Goal: Find specific fact: Find contact information

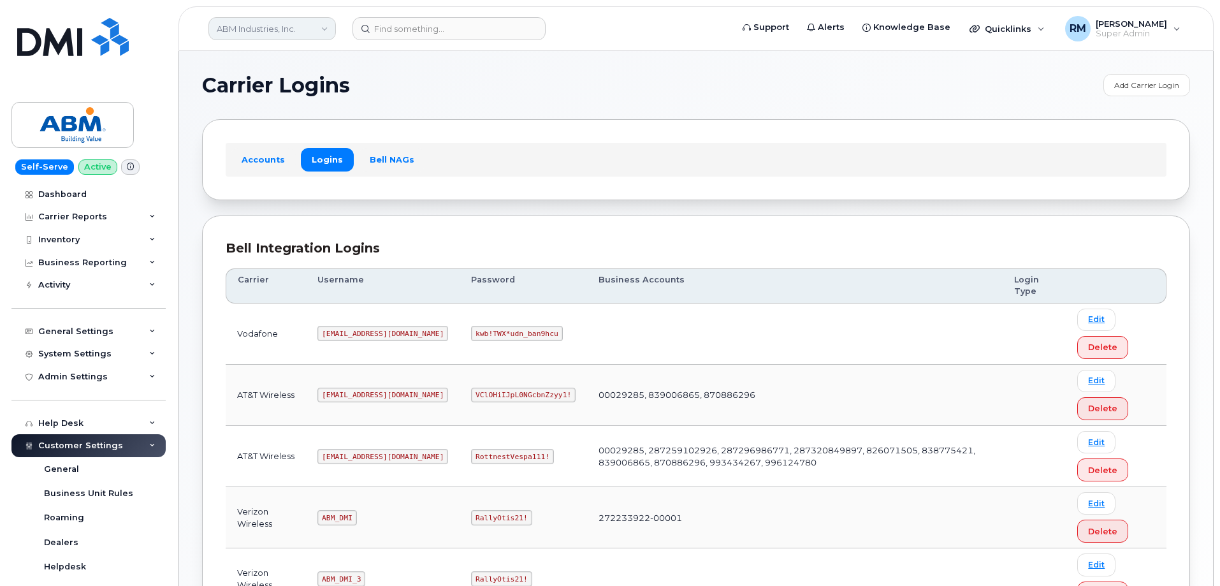
click at [307, 26] on link "ABM Industries, Inc." at bounding box center [273, 28] width 128 height 23
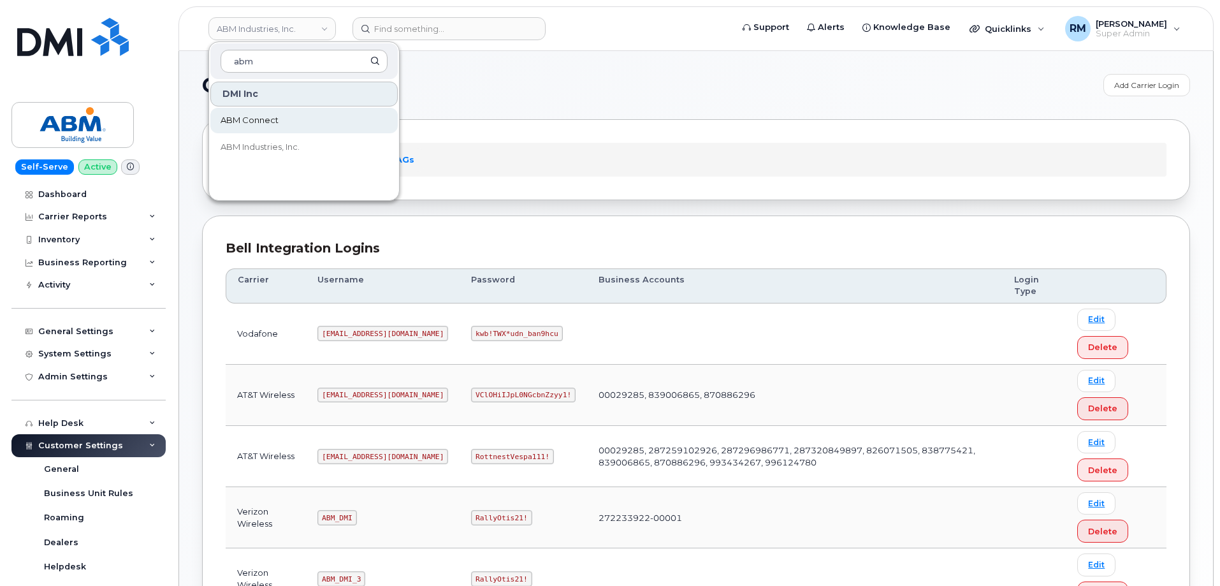
type input "abm"
click at [258, 121] on span "ABM Connect" at bounding box center [250, 120] width 58 height 13
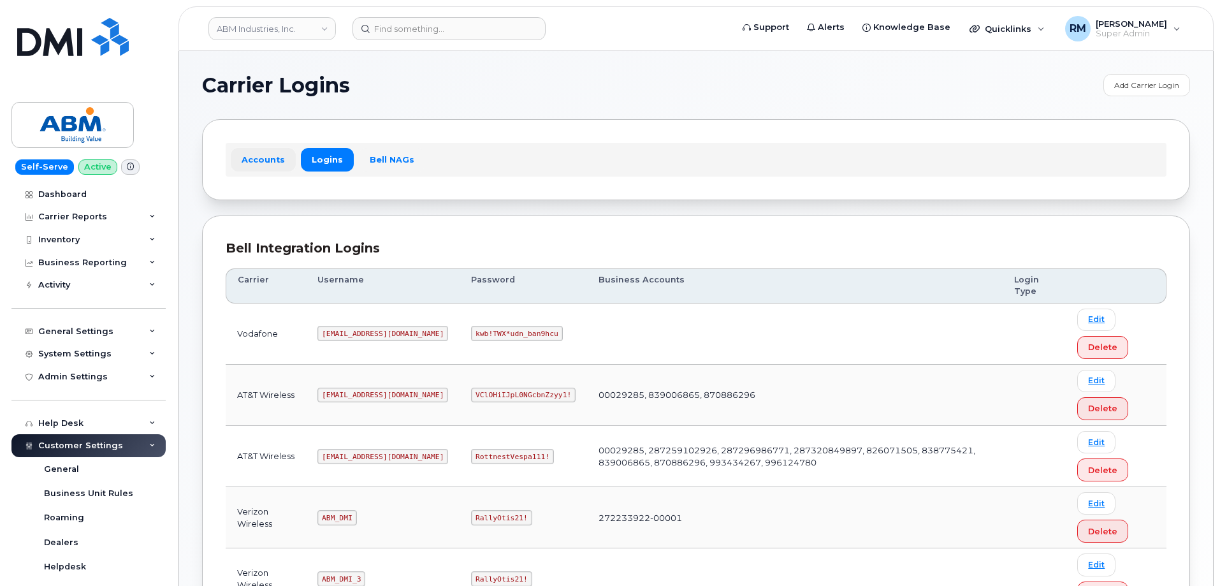
click at [260, 166] on link "Accounts" at bounding box center [263, 159] width 65 height 23
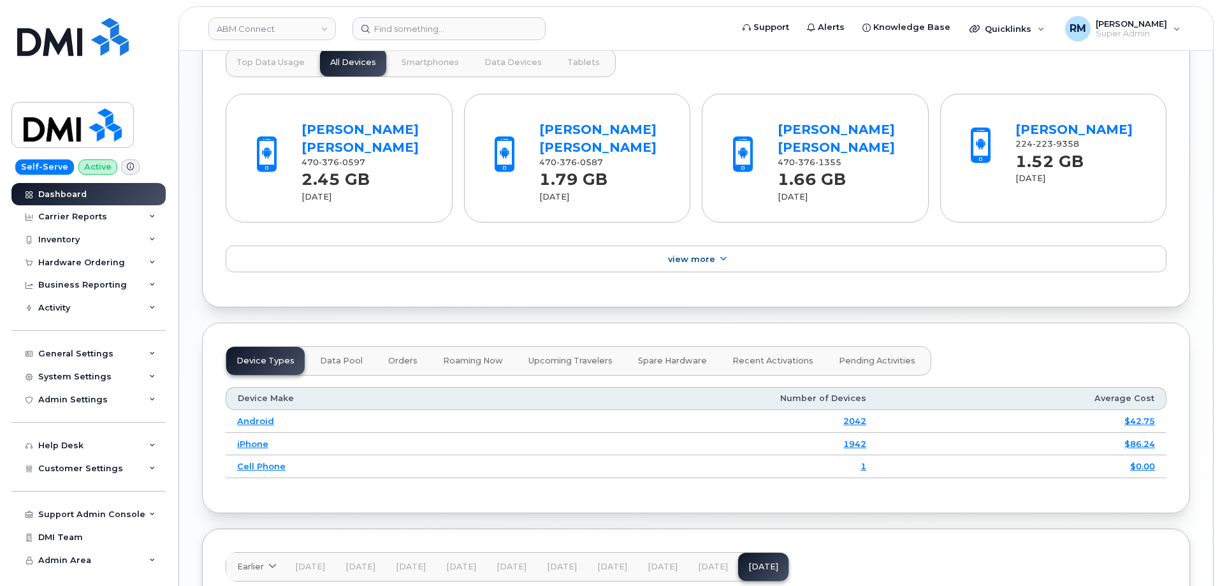
scroll to position [1594, 0]
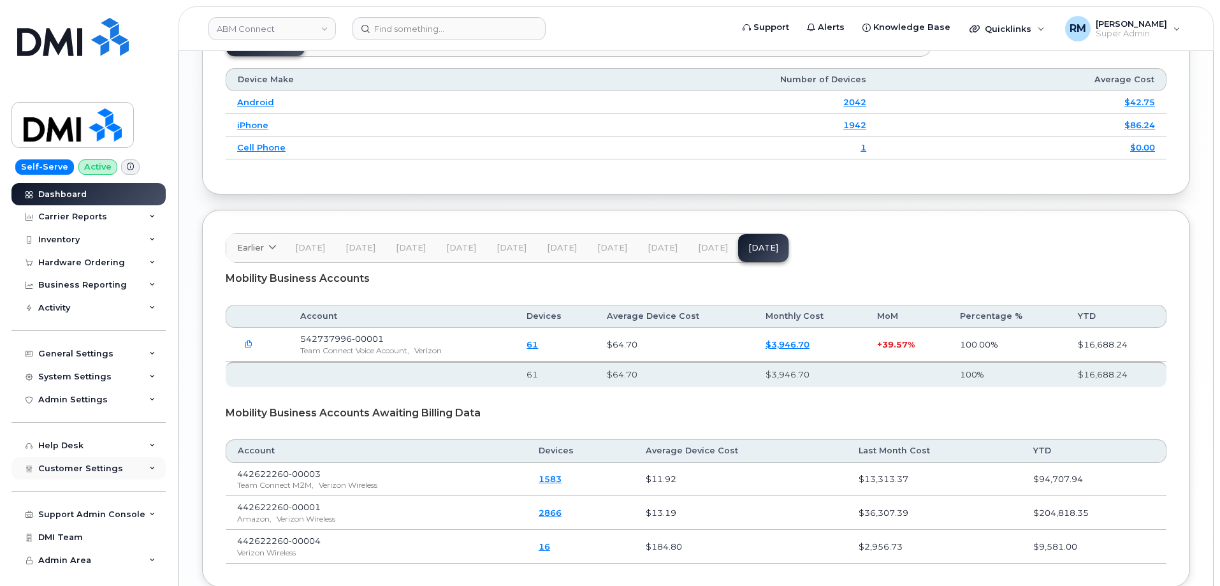
click at [155, 469] on icon at bounding box center [152, 468] width 6 height 6
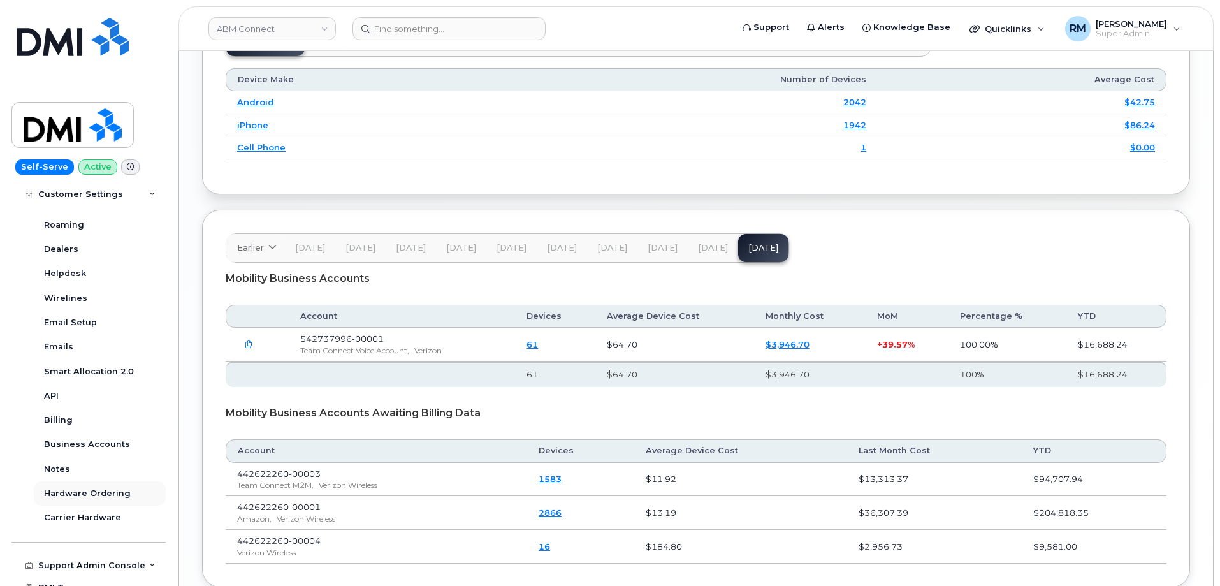
scroll to position [319, 0]
click at [87, 437] on div "Business Accounts" at bounding box center [87, 441] width 86 height 11
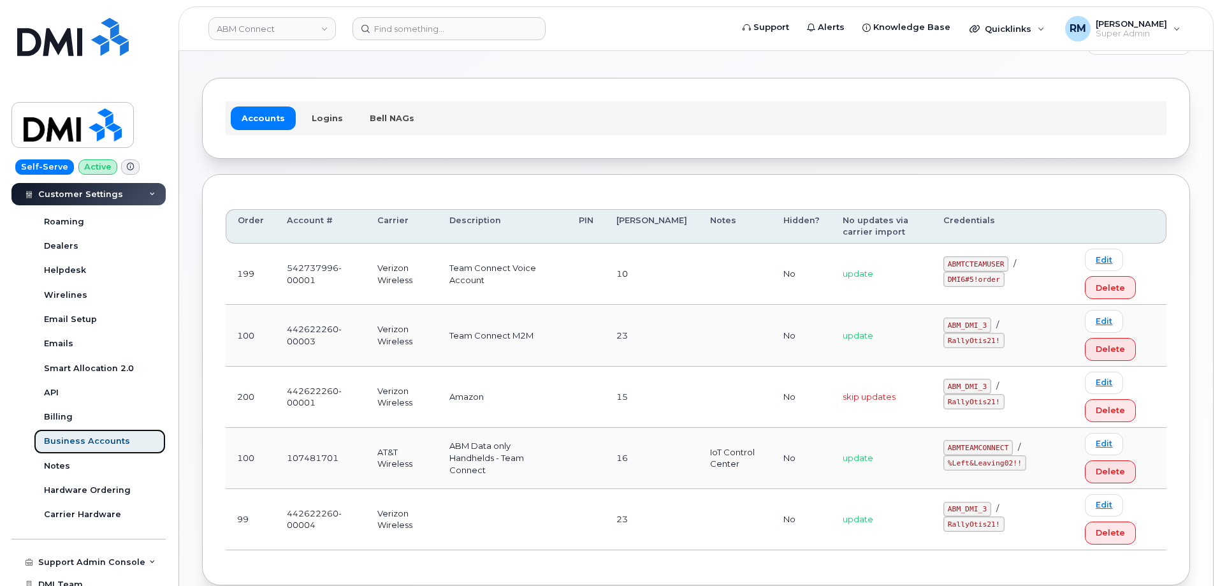
scroll to position [64, 0]
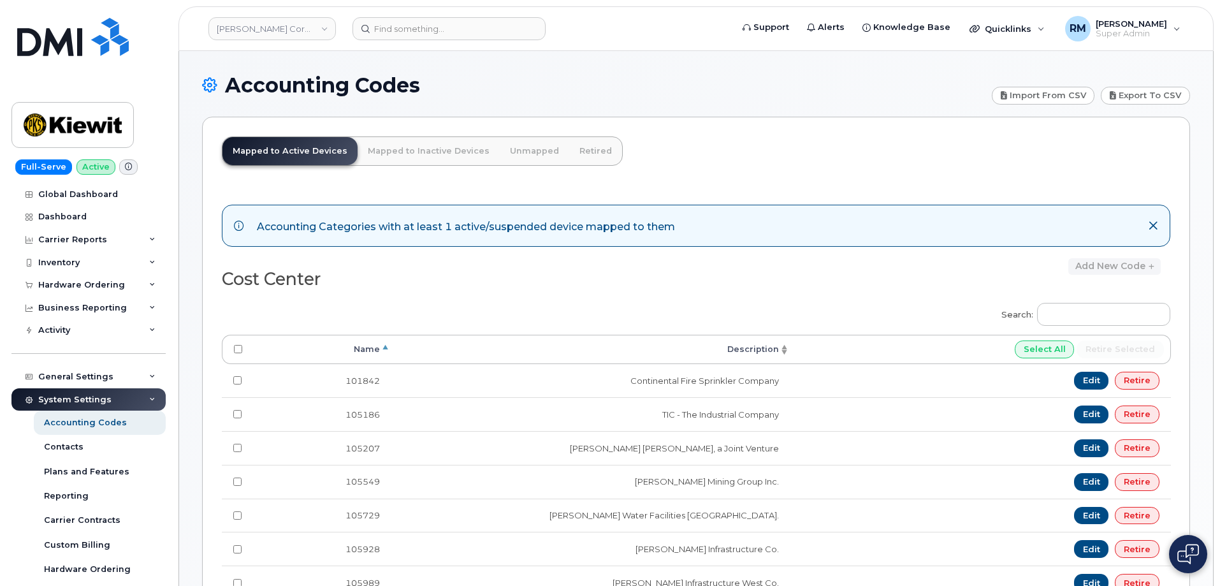
scroll to position [934, 0]
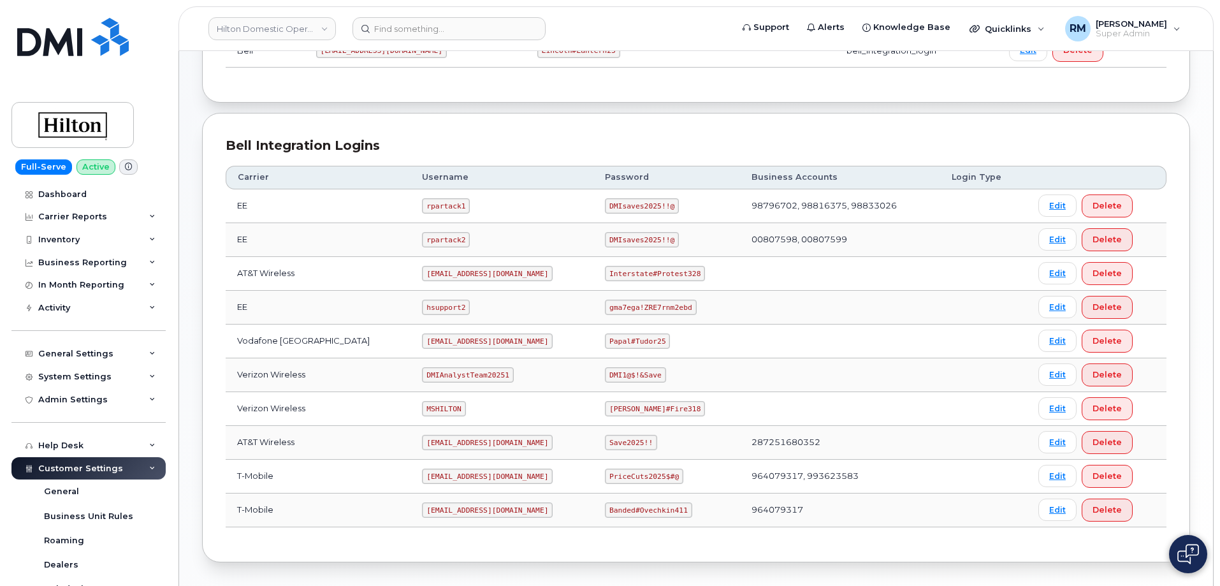
scroll to position [290, 0]
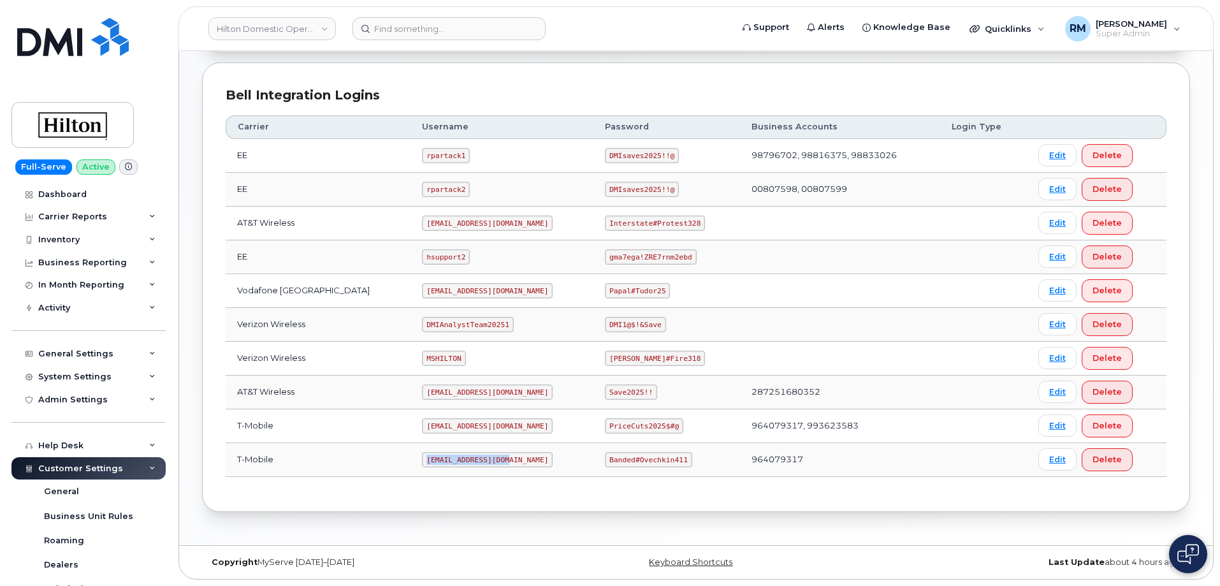
drag, startPoint x: 408, startPoint y: 459, endPoint x: 499, endPoint y: 460, distance: 91.2
click at [499, 460] on td "[EMAIL_ADDRESS][DOMAIN_NAME]" at bounding box center [502, 460] width 183 height 34
copy code "[EMAIL_ADDRESS][DOMAIN_NAME]"
drag, startPoint x: 596, startPoint y: 459, endPoint x: 682, endPoint y: 462, distance: 86.1
click at [682, 462] on td "Banded#Ovechkin411" at bounding box center [667, 460] width 147 height 34
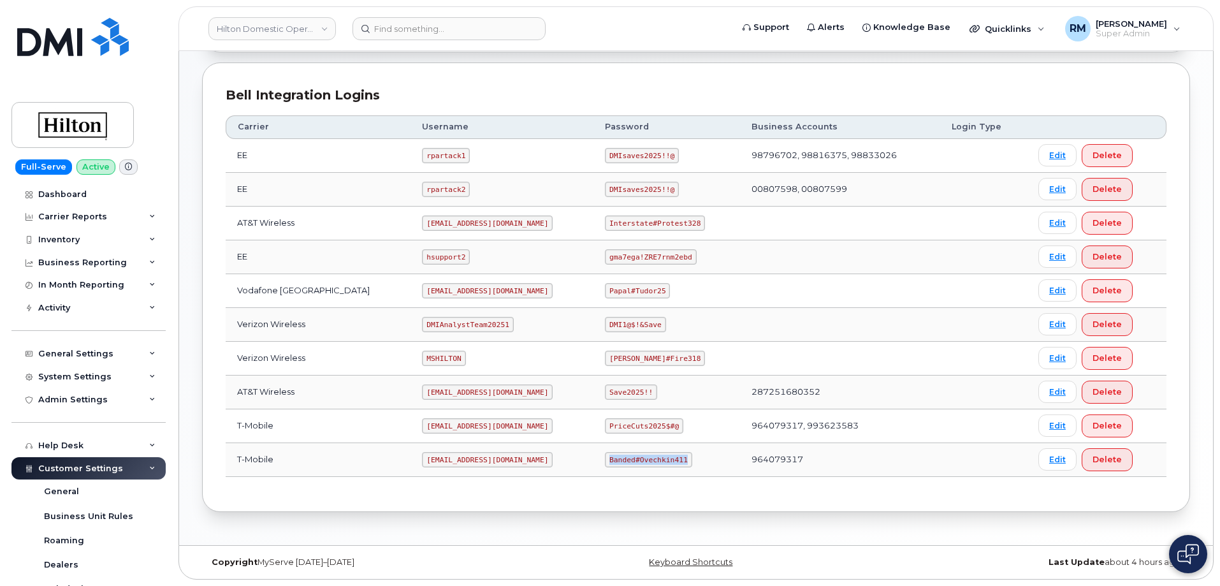
copy code "Banded#Ovechkin411"
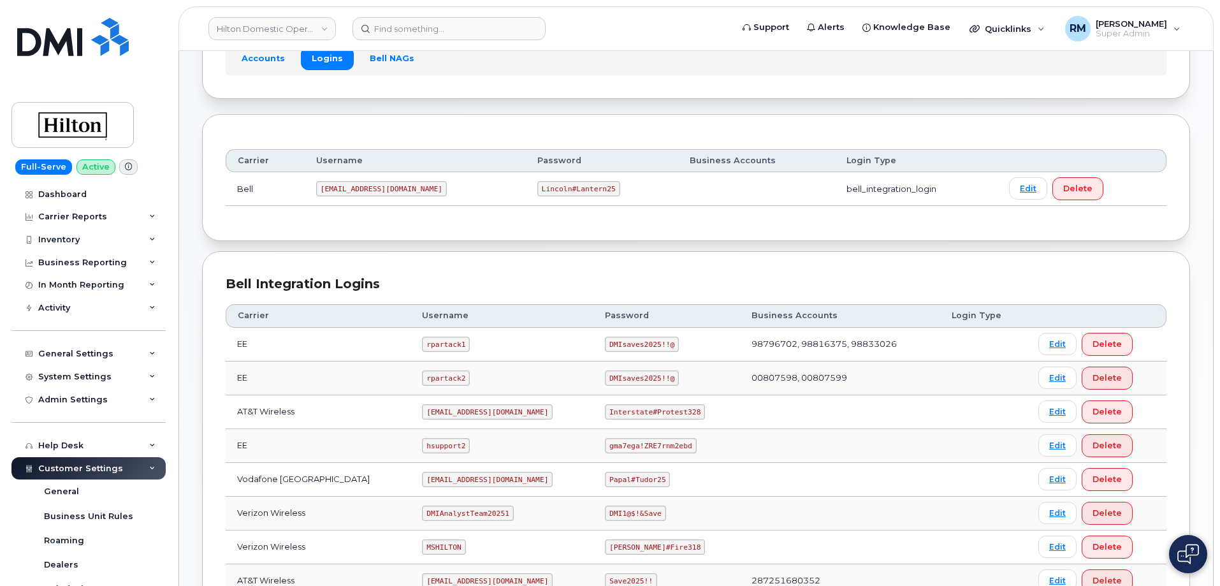
scroll to position [99, 0]
click at [261, 61] on link "Accounts" at bounding box center [263, 60] width 65 height 23
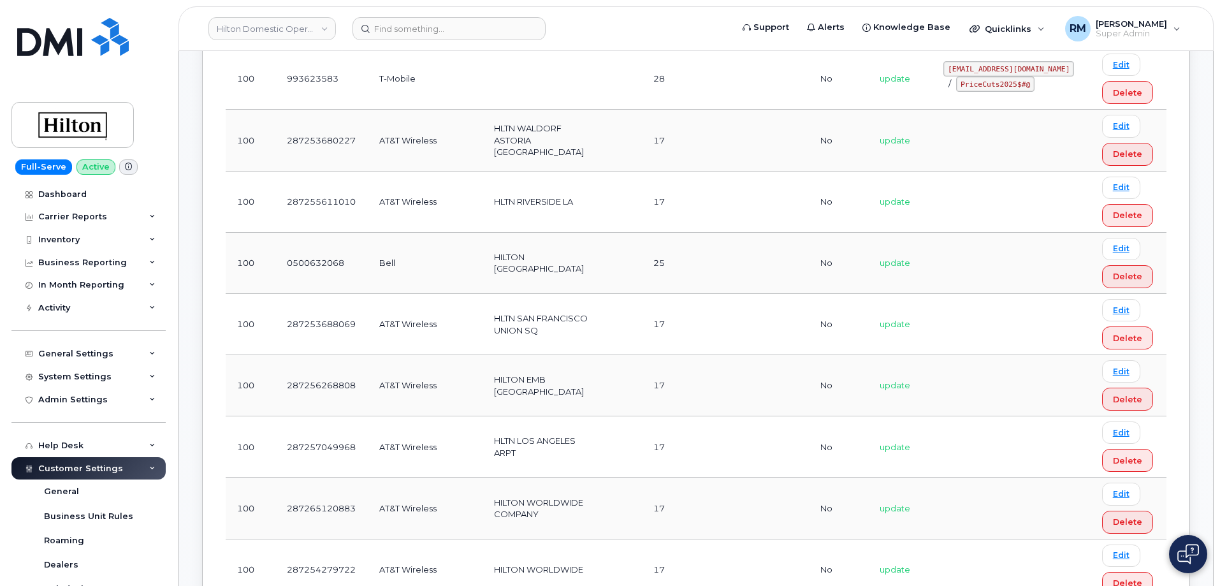
scroll to position [1212, 0]
